Goal: Check status: Check status

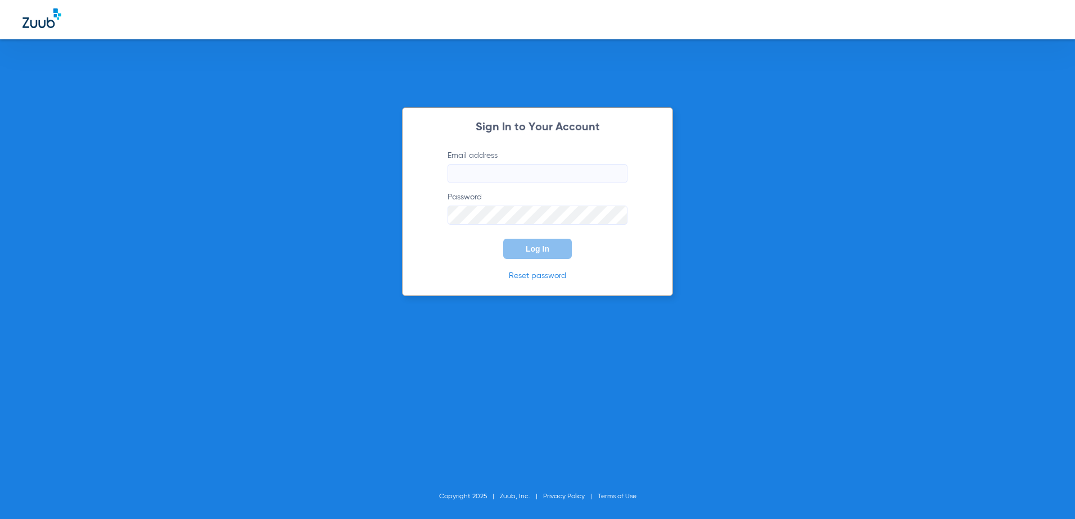
type input "office@middletowndentalservices.com"
click at [535, 246] on span "Log In" at bounding box center [538, 249] width 24 height 9
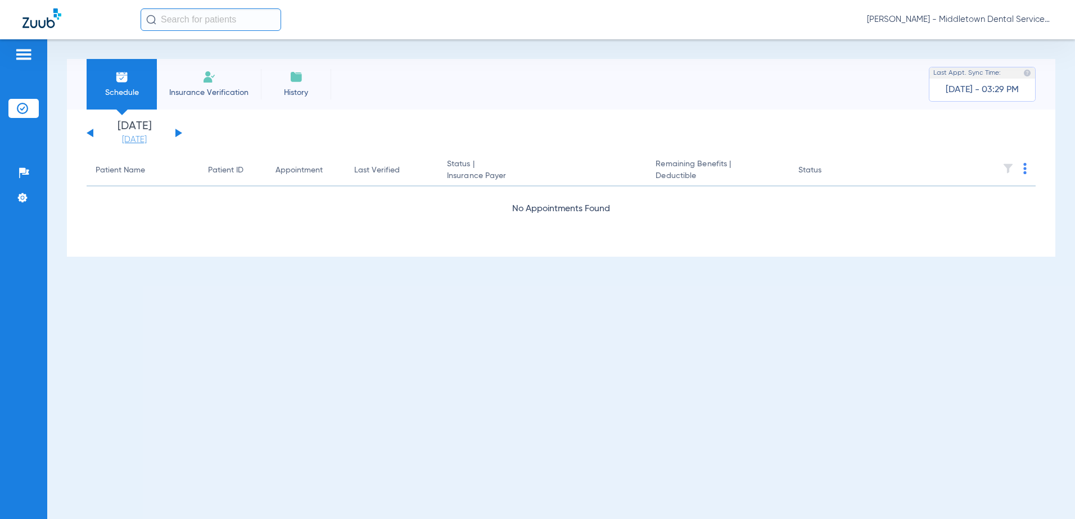
click at [141, 139] on link "[DATE]" at bounding box center [134, 139] width 67 height 11
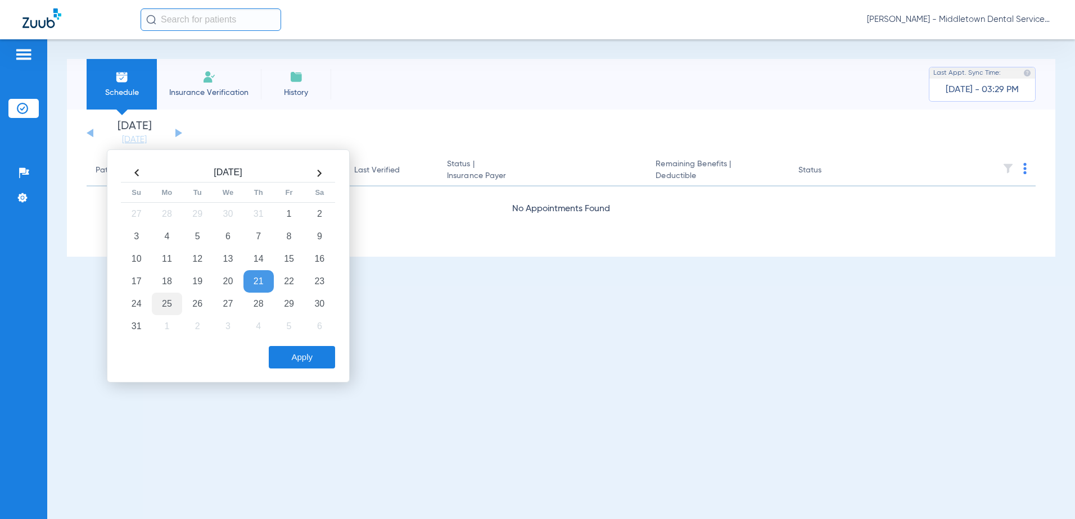
click at [161, 302] on td "25" at bounding box center [167, 304] width 30 height 22
click at [284, 360] on button "Apply" at bounding box center [302, 357] width 66 height 22
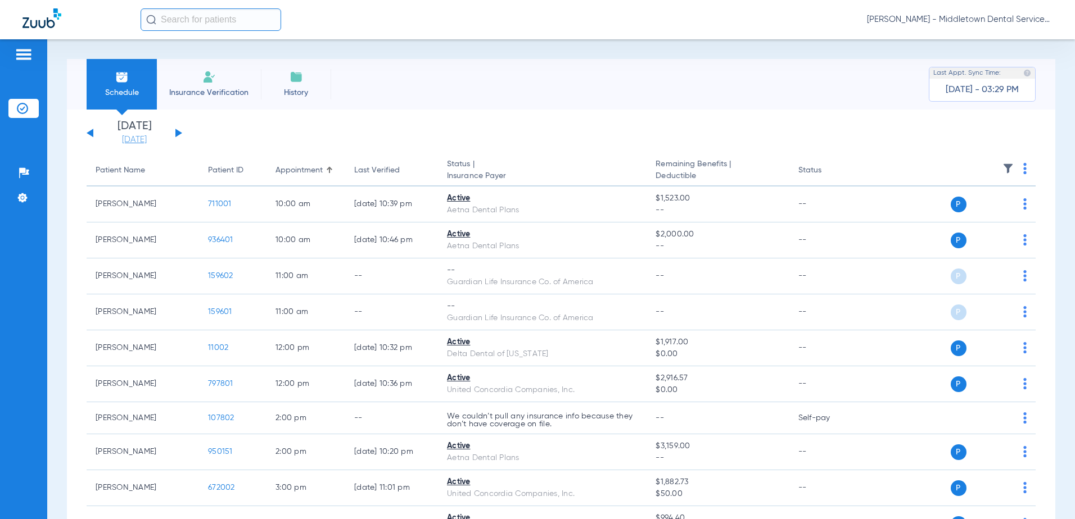
click at [128, 139] on link "[DATE]" at bounding box center [134, 139] width 67 height 11
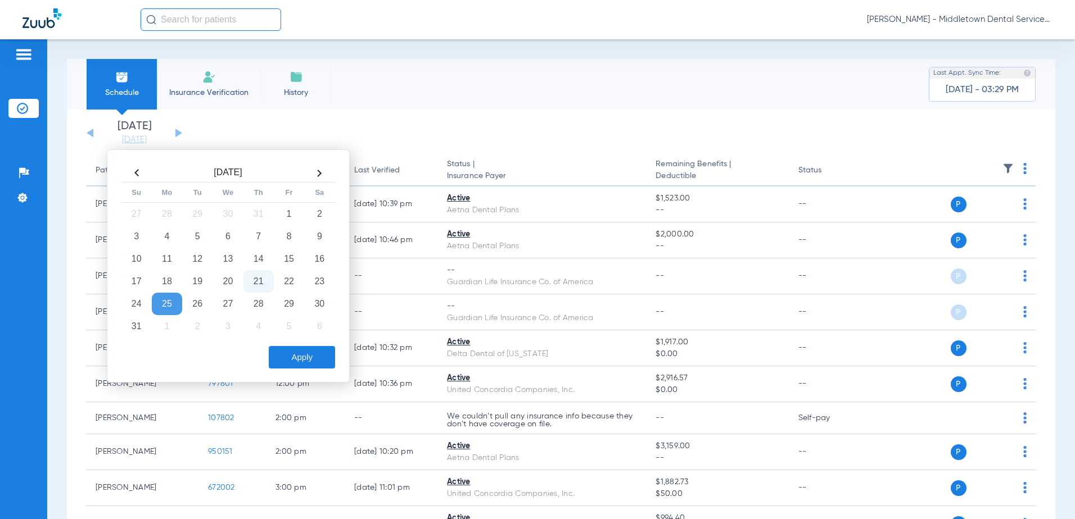
click at [258, 286] on td "21" at bounding box center [258, 281] width 30 height 22
click at [296, 359] on button "Apply" at bounding box center [302, 357] width 66 height 22
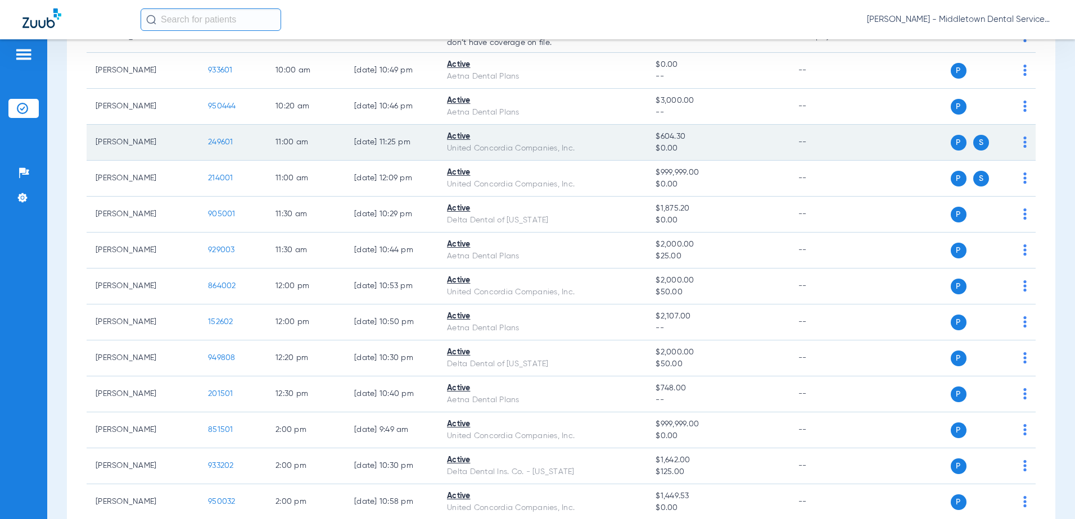
scroll to position [169, 0]
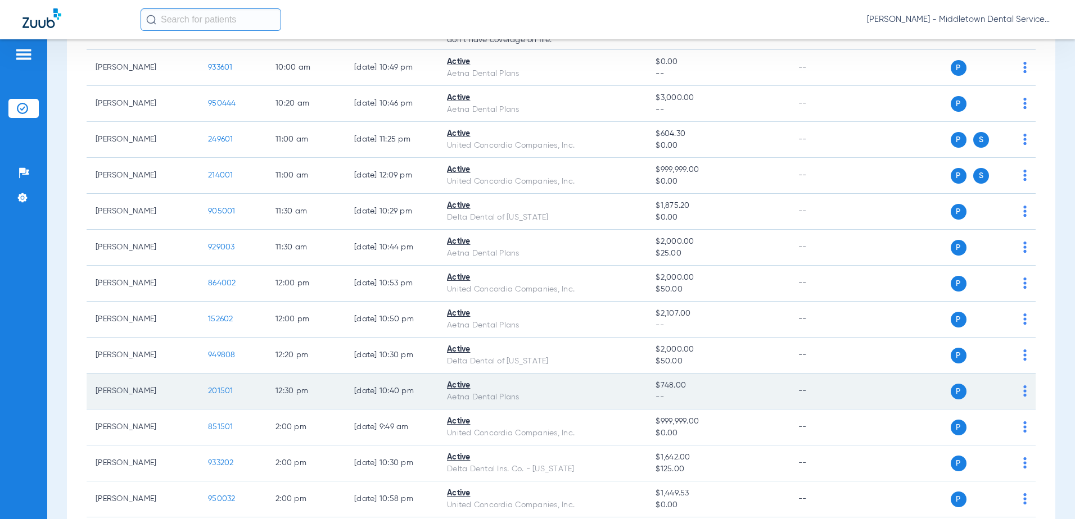
click at [225, 393] on span "201501" at bounding box center [220, 391] width 25 height 8
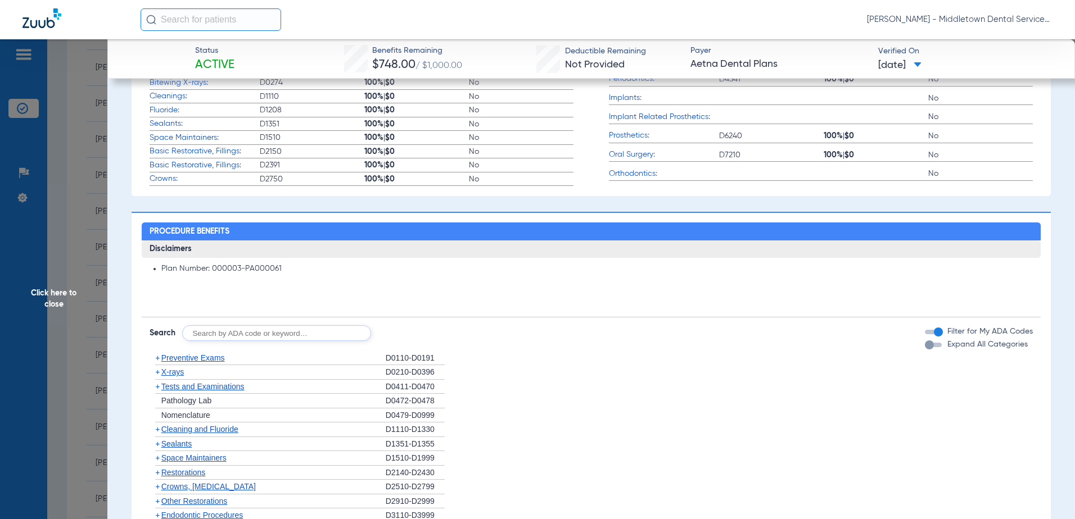
scroll to position [450, 0]
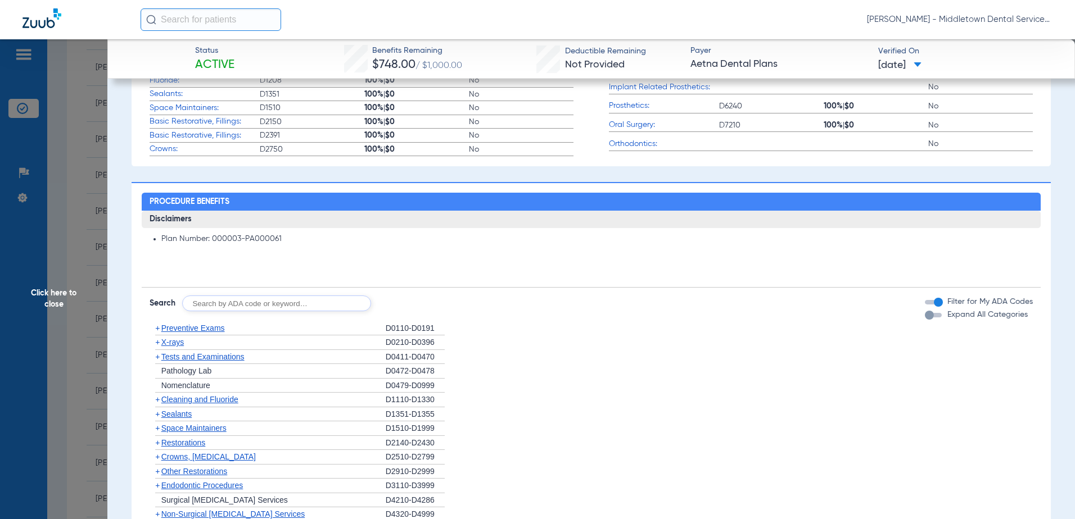
click at [196, 306] on input "text" at bounding box center [276, 304] width 189 height 16
type input "D6057"
click at [413, 302] on button "Search" at bounding box center [413, 304] width 44 height 16
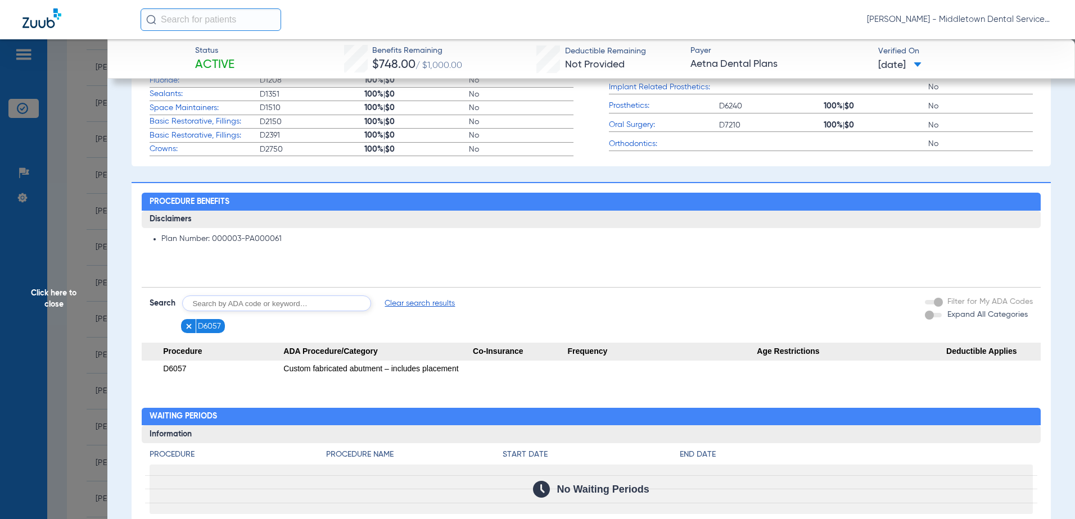
click at [188, 325] on img at bounding box center [189, 327] width 8 height 8
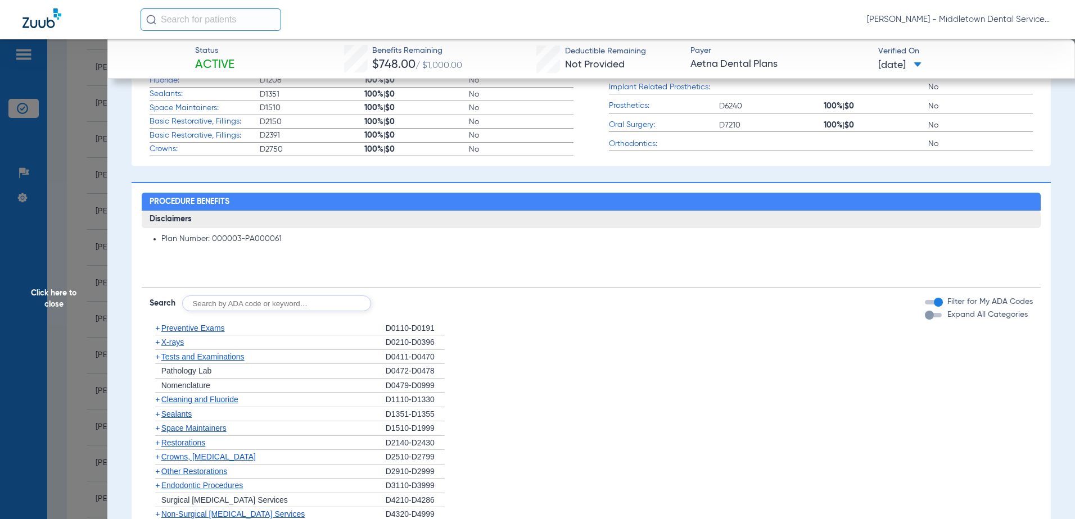
click at [230, 307] on input "text" at bounding box center [276, 304] width 189 height 16
type input "D6065"
click at [412, 309] on button "Search" at bounding box center [413, 304] width 44 height 16
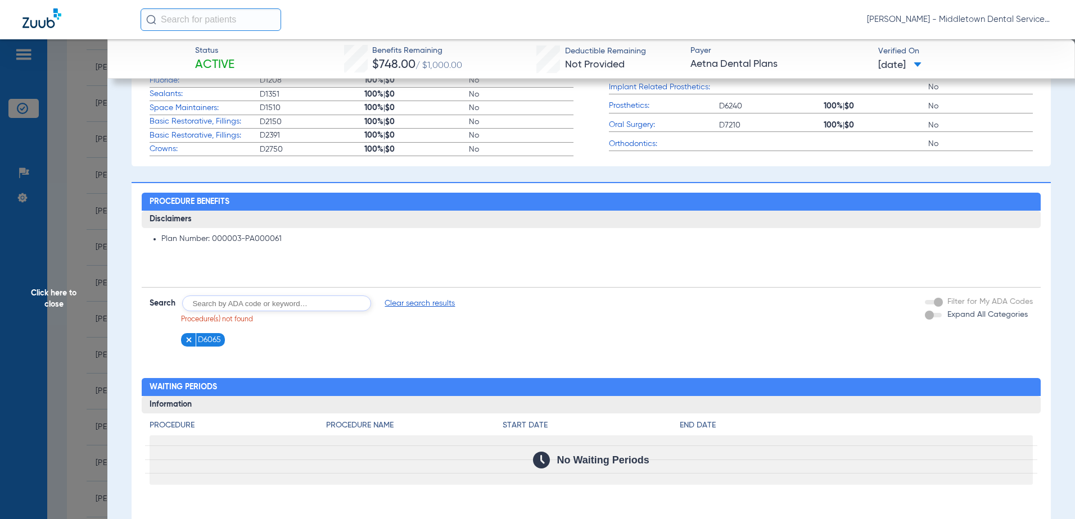
click at [185, 346] on figure at bounding box center [190, 340] width 11 height 14
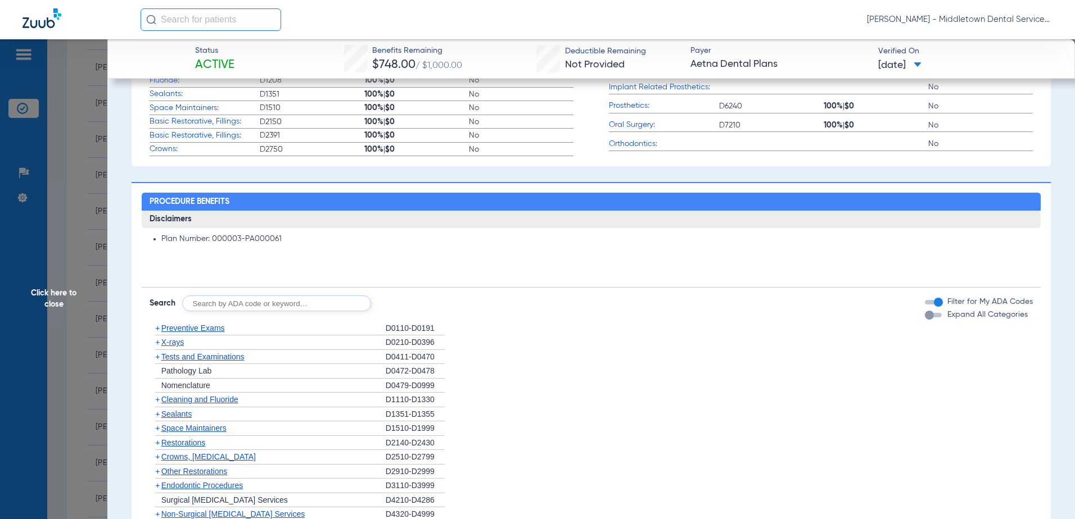
click at [209, 304] on input "text" at bounding box center [276, 304] width 189 height 16
type input "D6058"
click at [399, 298] on button "Search" at bounding box center [413, 304] width 44 height 16
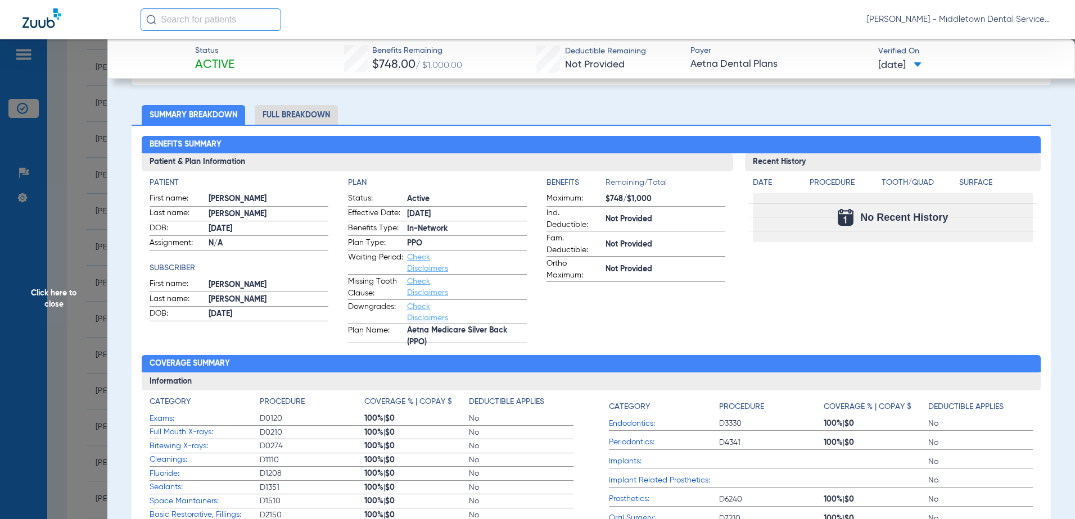
scroll to position [0, 0]
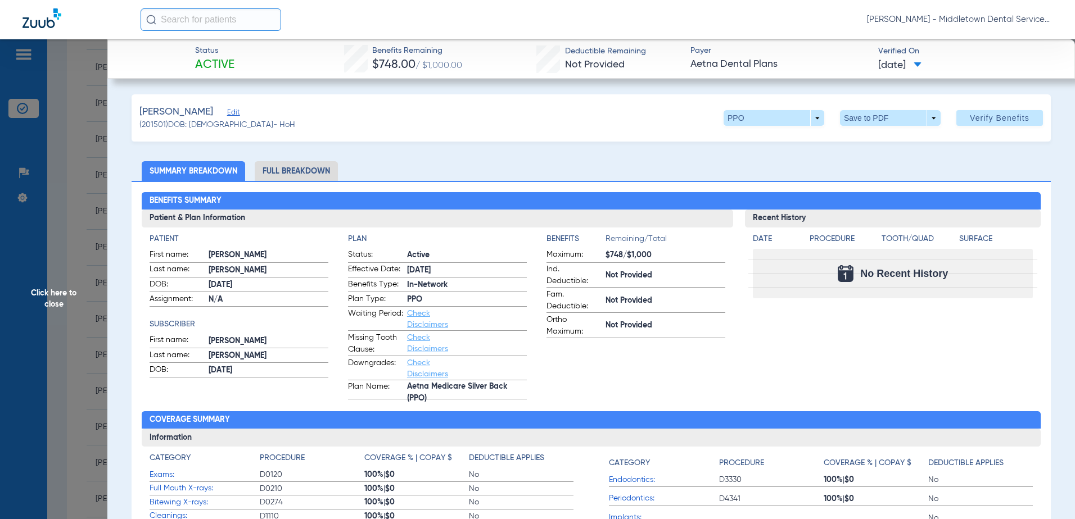
click at [292, 169] on li "Full Breakdown" at bounding box center [296, 171] width 83 height 20
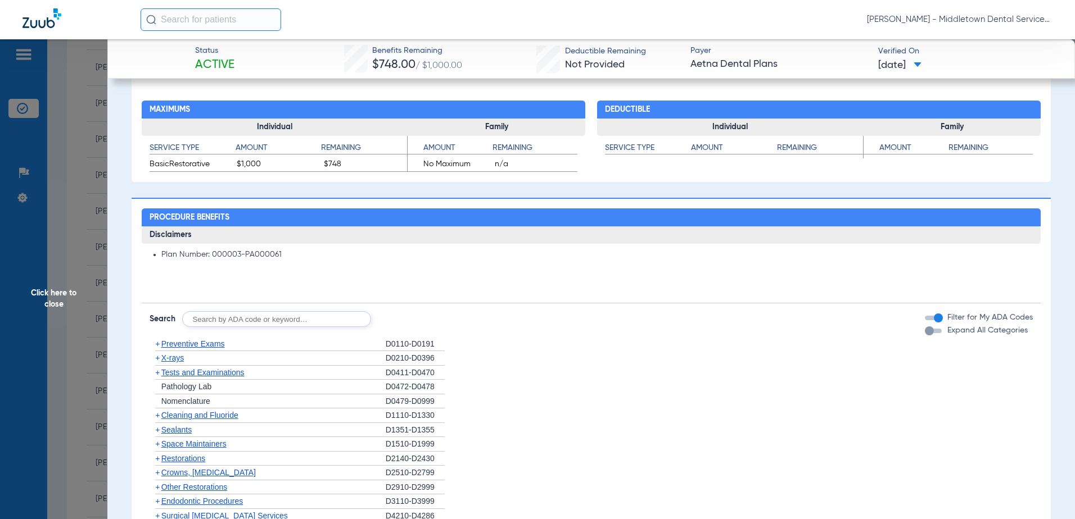
scroll to position [787, 0]
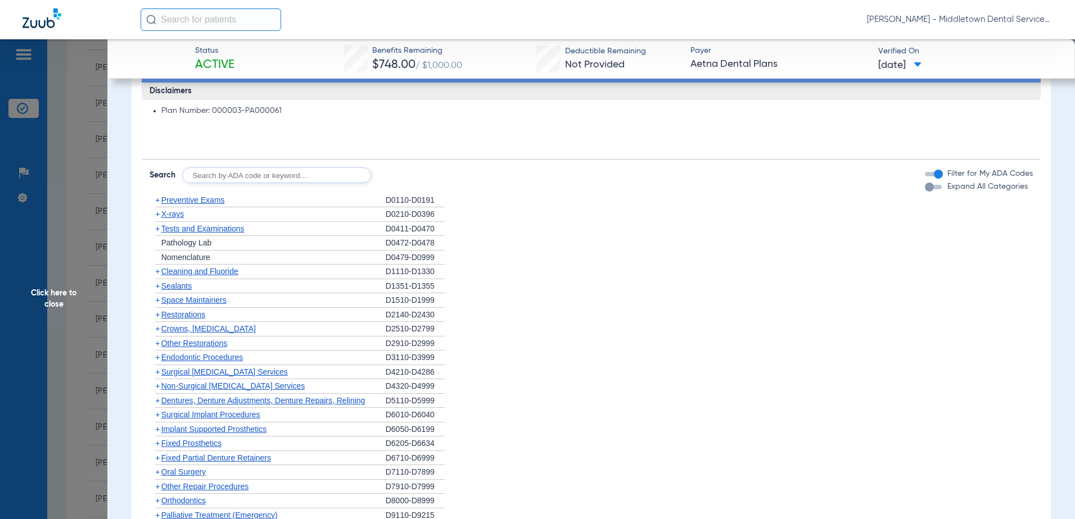
click at [177, 431] on span "Implant Supported Prosthetics" at bounding box center [214, 429] width 106 height 9
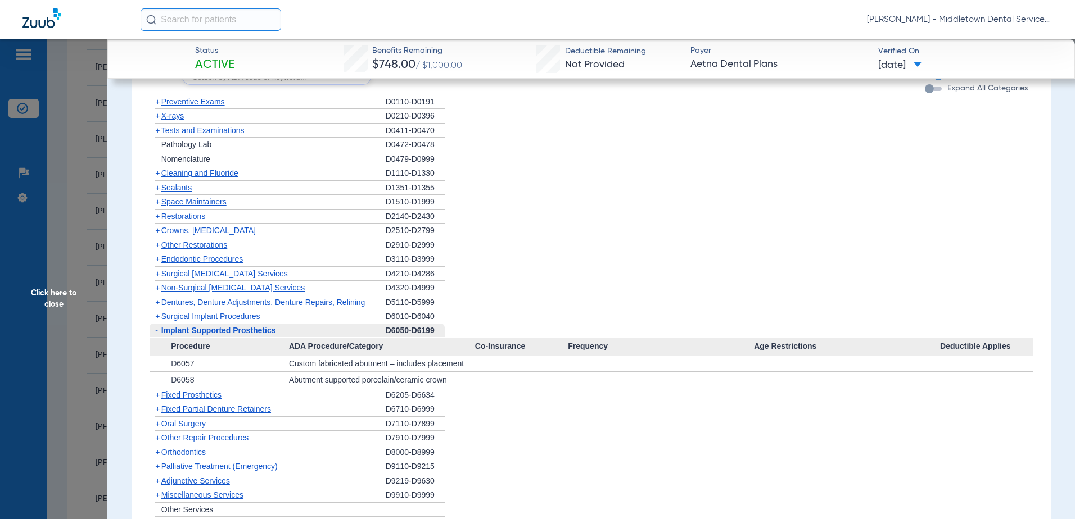
scroll to position [956, 0]
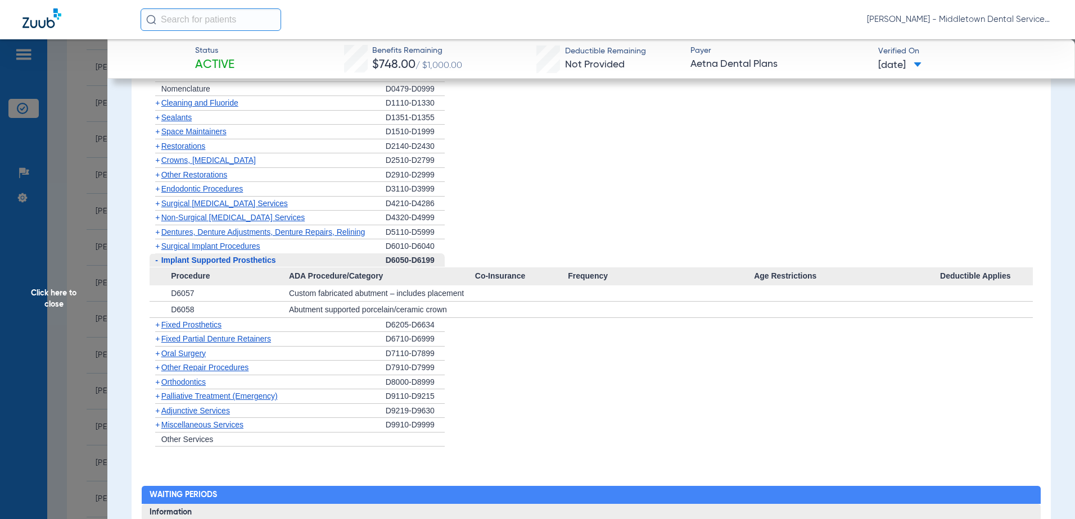
click at [55, 290] on span "Click here to close" at bounding box center [53, 298] width 107 height 519
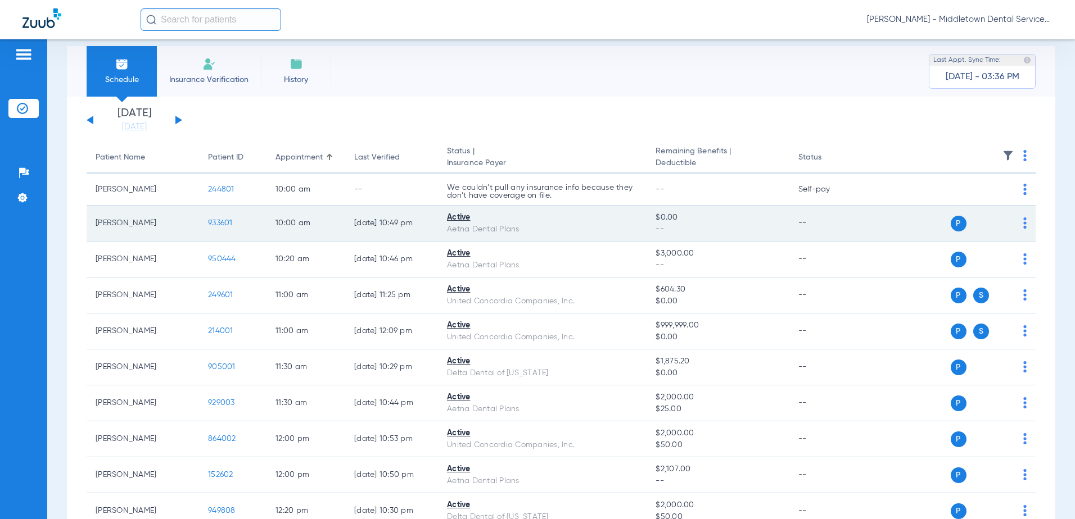
scroll to position [0, 0]
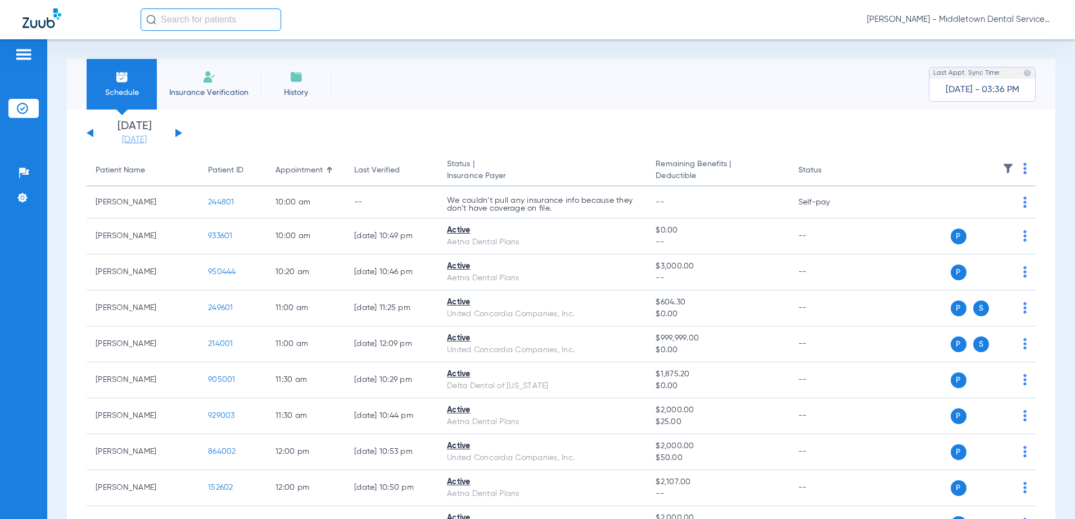
click at [130, 139] on link "[DATE]" at bounding box center [134, 139] width 67 height 11
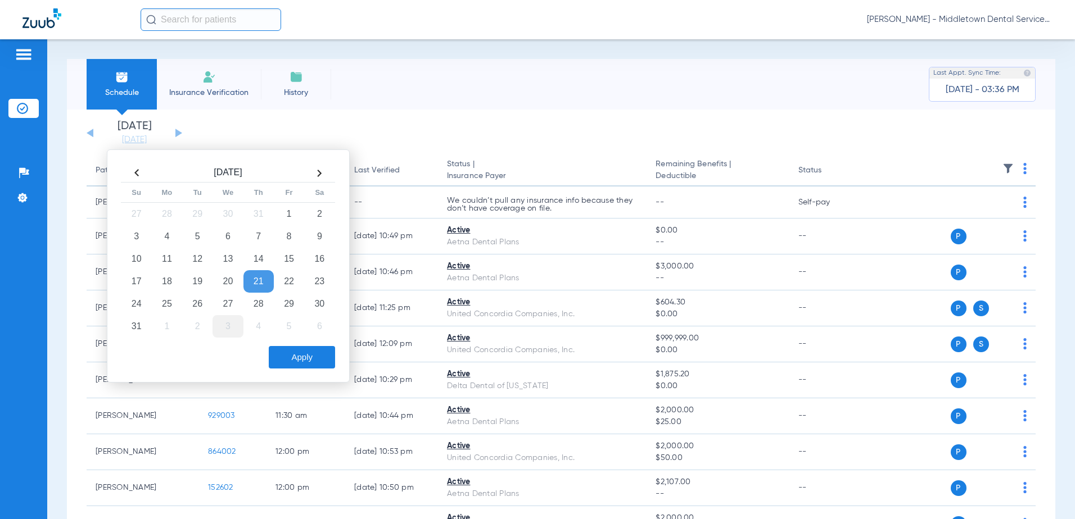
click at [223, 329] on td "3" at bounding box center [227, 326] width 30 height 22
click at [292, 359] on button "Apply" at bounding box center [302, 357] width 66 height 22
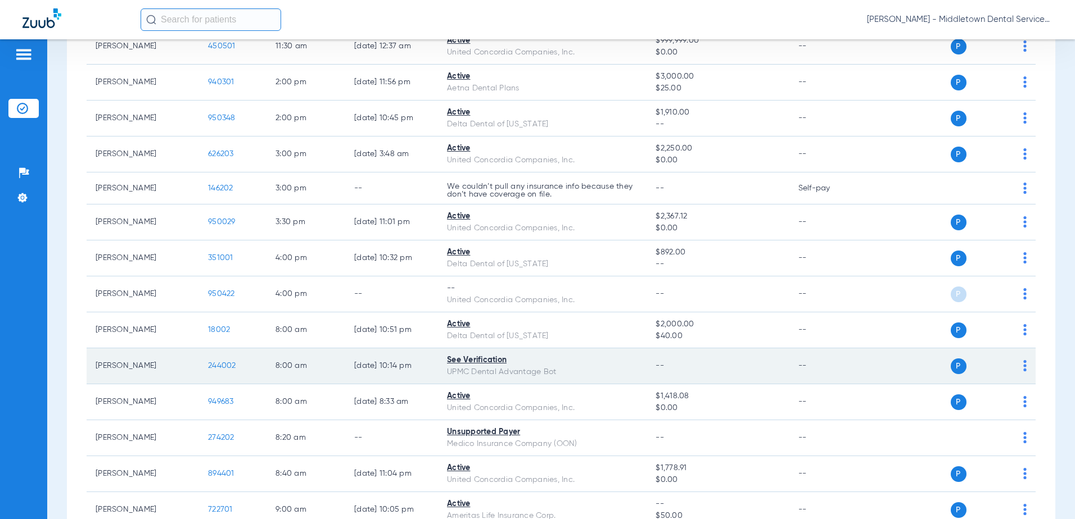
scroll to position [274, 0]
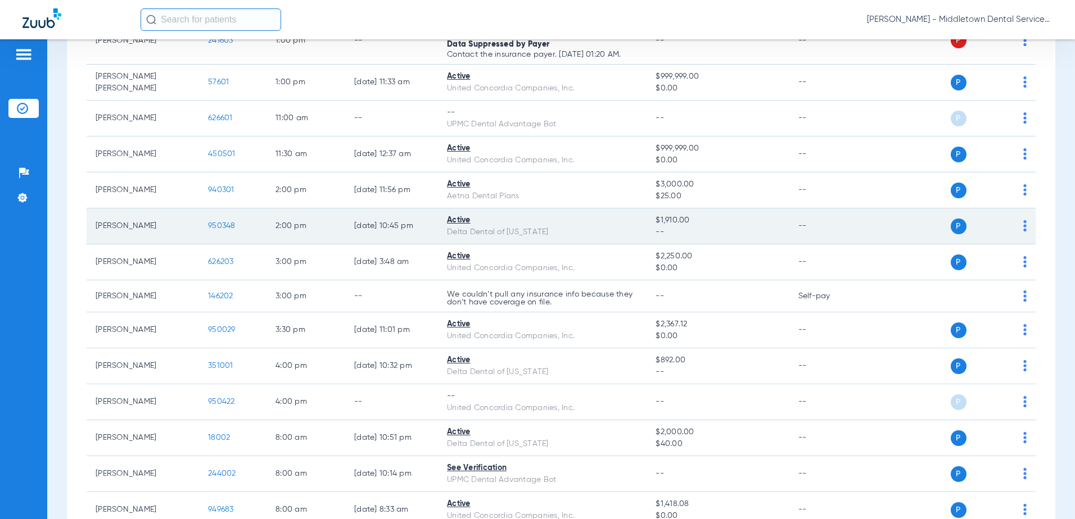
click at [221, 225] on span "950348" at bounding box center [222, 226] width 28 height 8
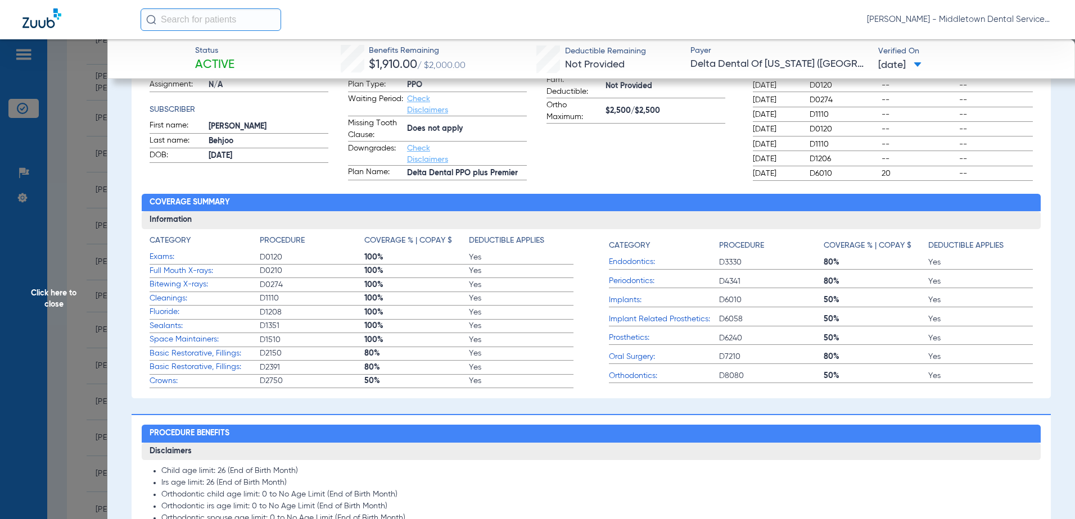
scroll to position [394, 0]
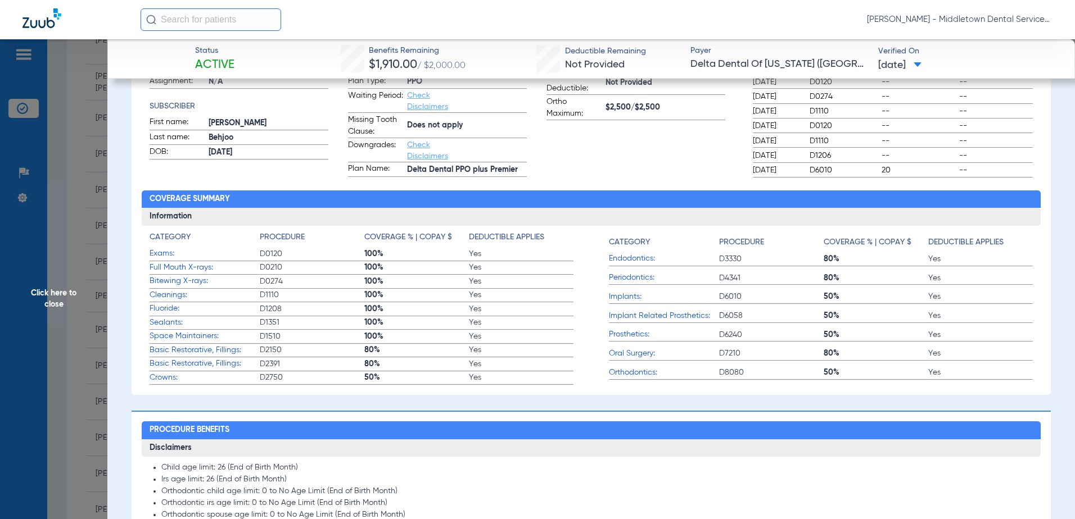
click at [55, 296] on span "Click here to close" at bounding box center [53, 298] width 107 height 519
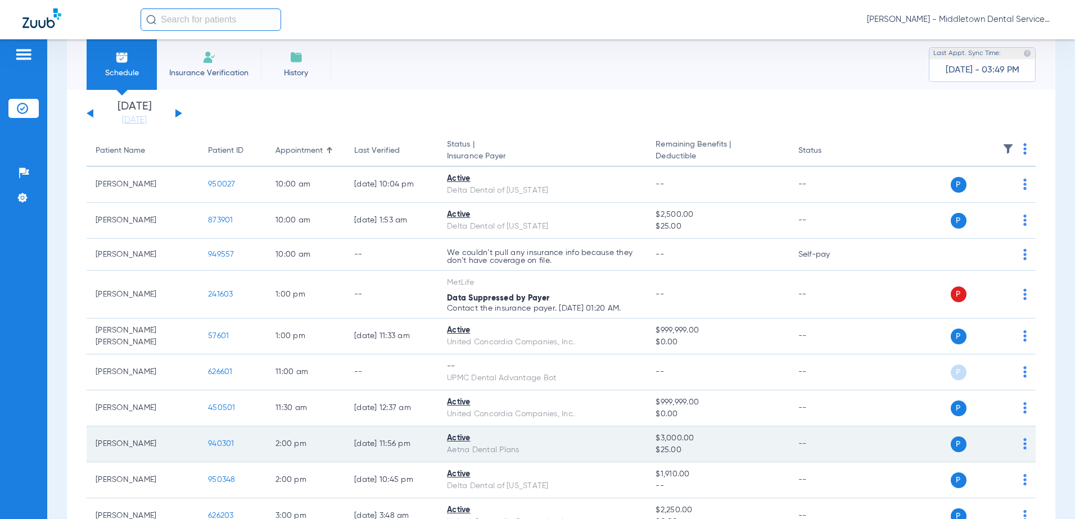
scroll to position [0, 0]
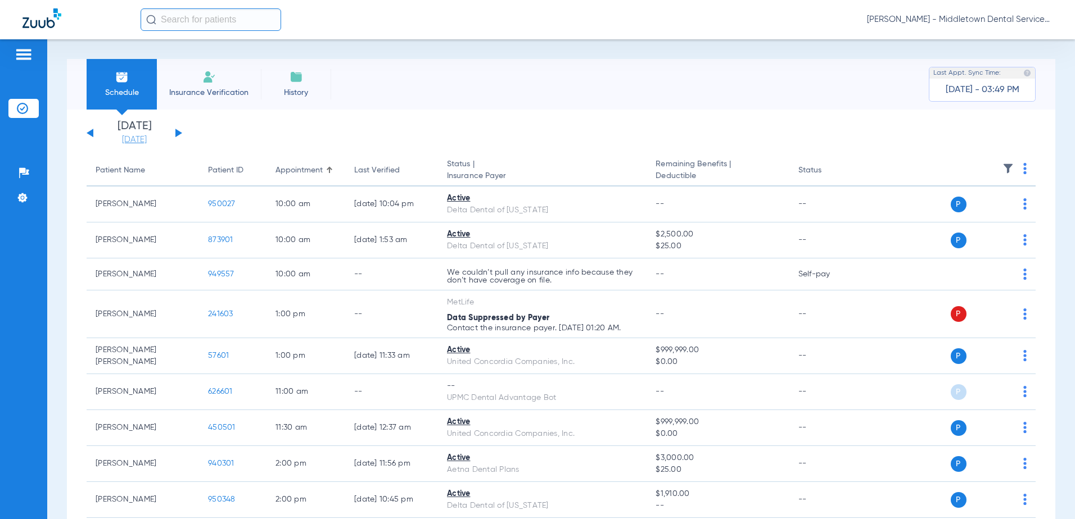
click at [143, 144] on link "[DATE]" at bounding box center [134, 139] width 67 height 11
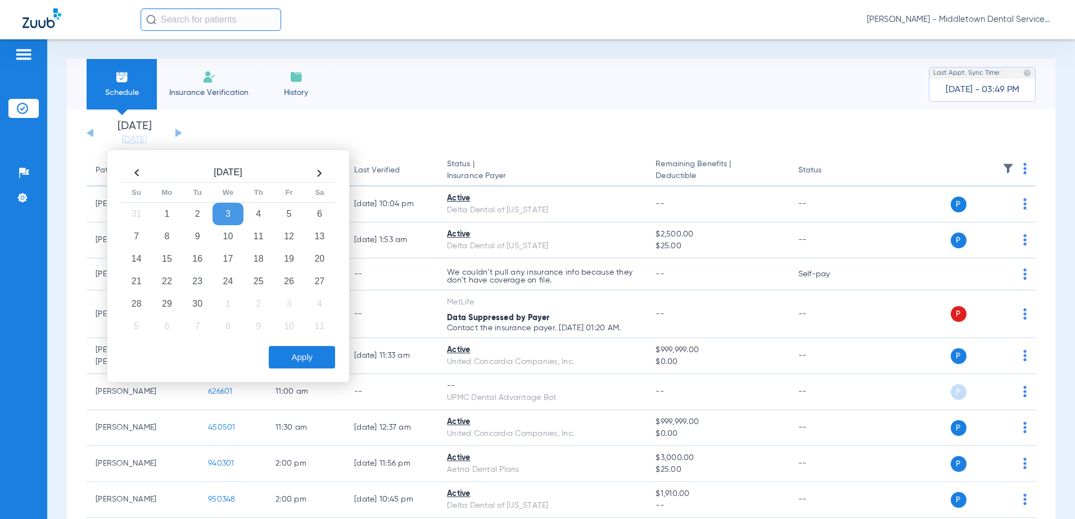
click at [137, 178] on th at bounding box center [136, 173] width 30 height 18
click at [200, 298] on td "26" at bounding box center [197, 304] width 30 height 22
click at [170, 304] on td "25" at bounding box center [167, 304] width 30 height 22
click at [298, 367] on button "Apply" at bounding box center [302, 357] width 66 height 22
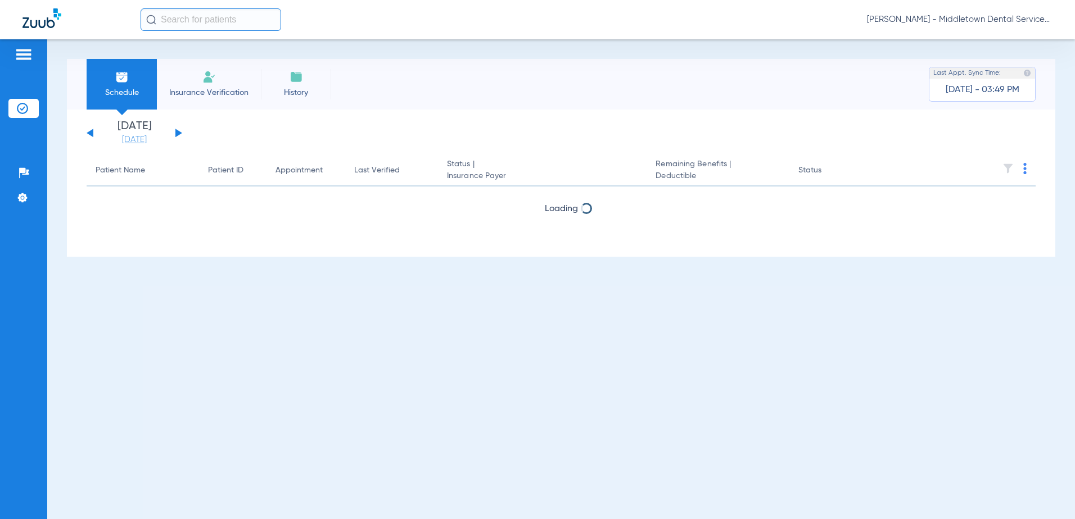
click at [138, 142] on link "[DATE]" at bounding box center [134, 139] width 67 height 11
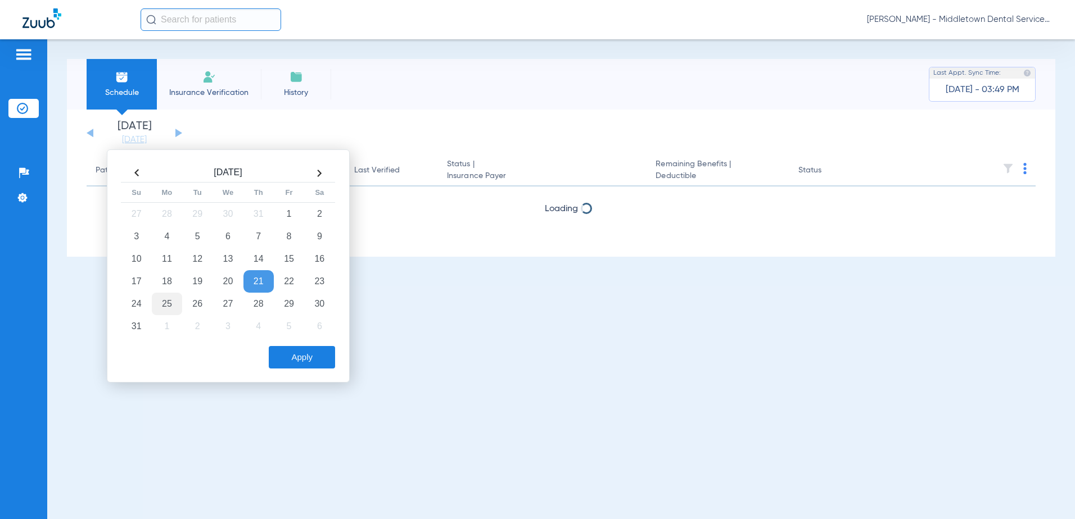
click at [164, 306] on td "25" at bounding box center [167, 304] width 30 height 22
click at [279, 363] on button "Apply" at bounding box center [302, 357] width 66 height 22
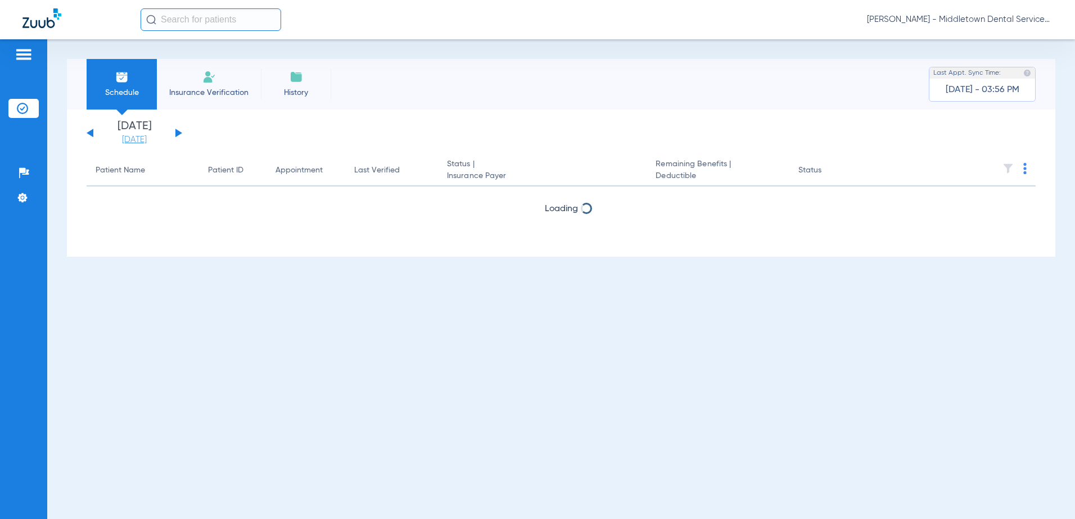
click at [135, 138] on link "[DATE]" at bounding box center [134, 139] width 67 height 11
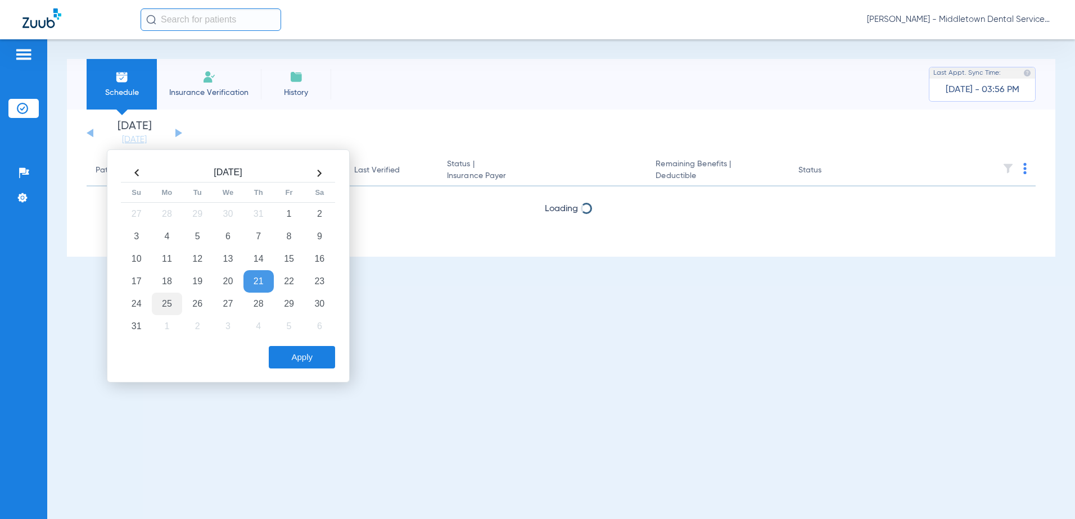
drag, startPoint x: 170, startPoint y: 303, endPoint x: 175, endPoint y: 309, distance: 7.2
click at [170, 303] on td "25" at bounding box center [167, 304] width 30 height 22
click at [294, 352] on button "Apply" at bounding box center [302, 357] width 66 height 22
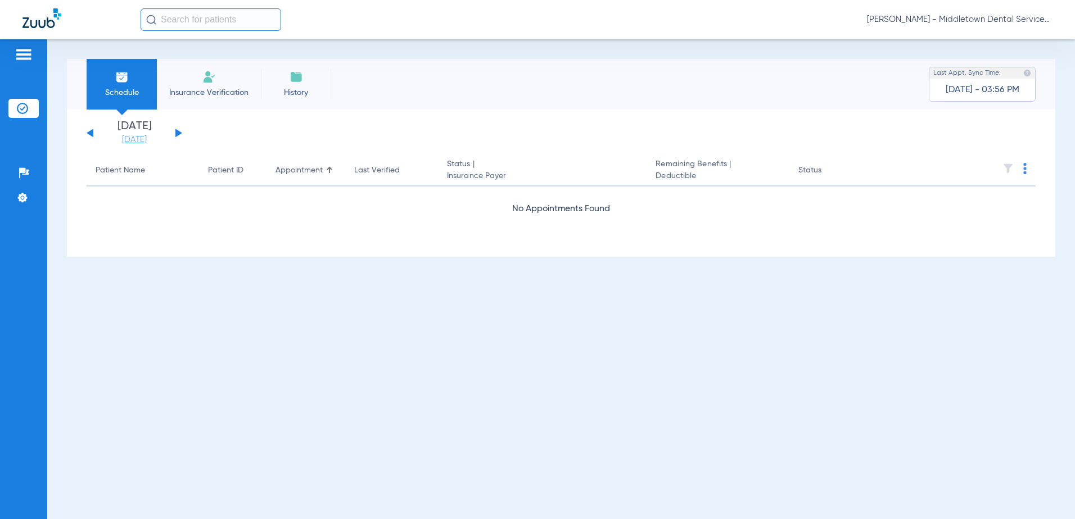
click at [126, 141] on link "[DATE]" at bounding box center [134, 139] width 67 height 11
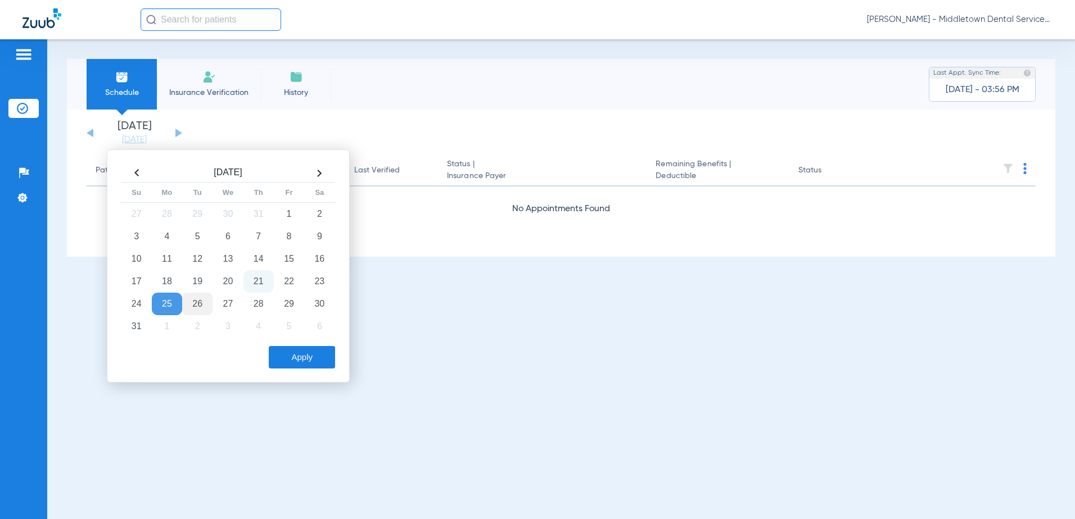
drag, startPoint x: 192, startPoint y: 304, endPoint x: 205, endPoint y: 313, distance: 15.4
click at [193, 305] on td "26" at bounding box center [197, 304] width 30 height 22
click at [295, 364] on button "Apply" at bounding box center [302, 357] width 66 height 22
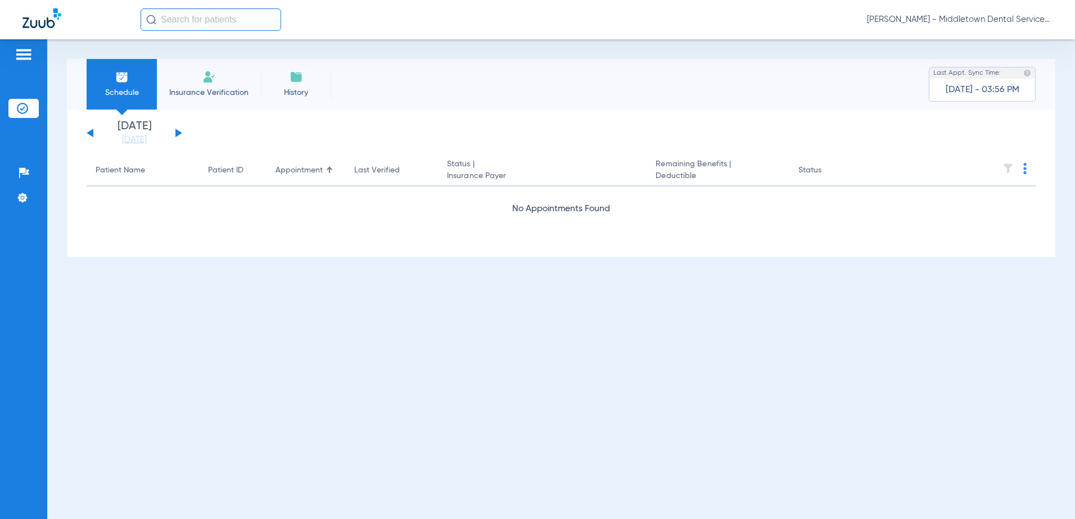
click at [176, 134] on button at bounding box center [178, 133] width 7 height 8
click at [138, 141] on link "[DATE]" at bounding box center [134, 139] width 67 height 11
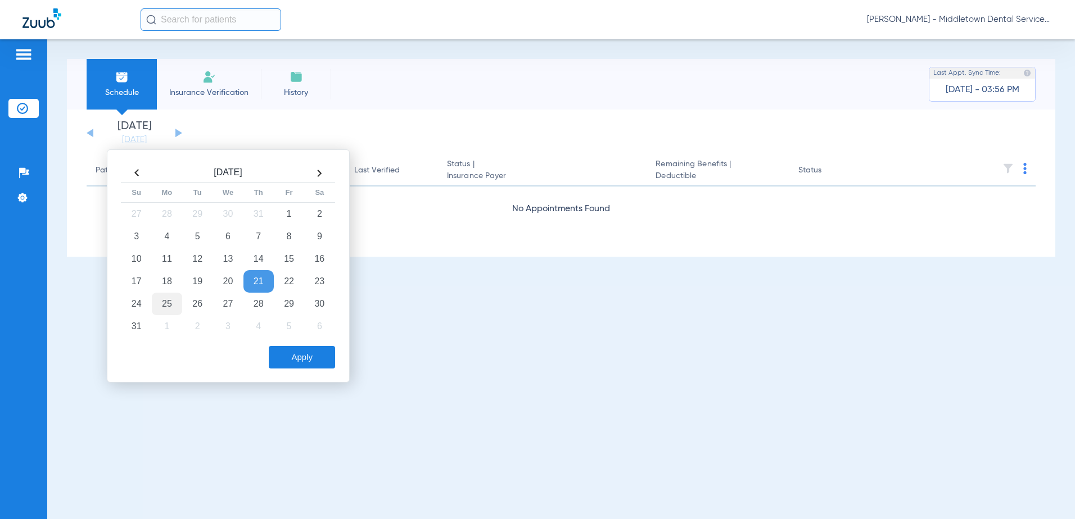
click at [167, 303] on td "25" at bounding box center [167, 304] width 30 height 22
click at [280, 356] on button "Apply" at bounding box center [302, 357] width 66 height 22
